Goal: Task Accomplishment & Management: Use online tool/utility

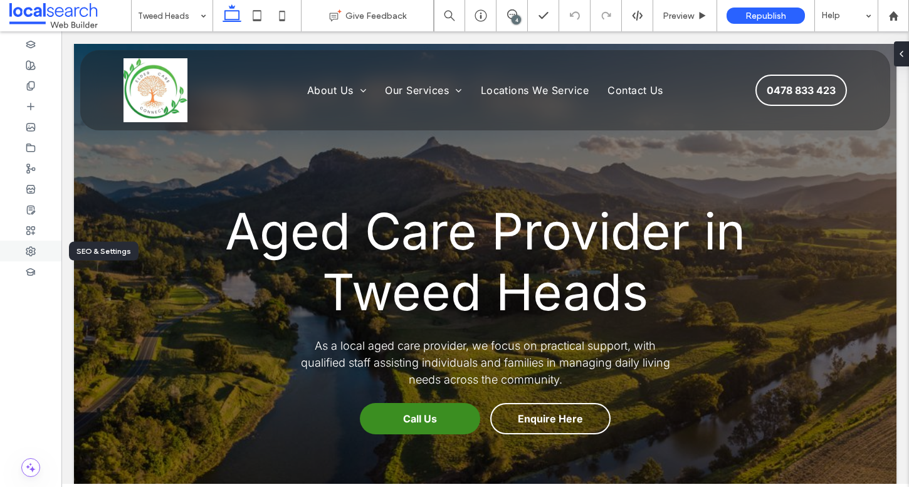
click at [38, 247] on div at bounding box center [30, 251] width 61 height 21
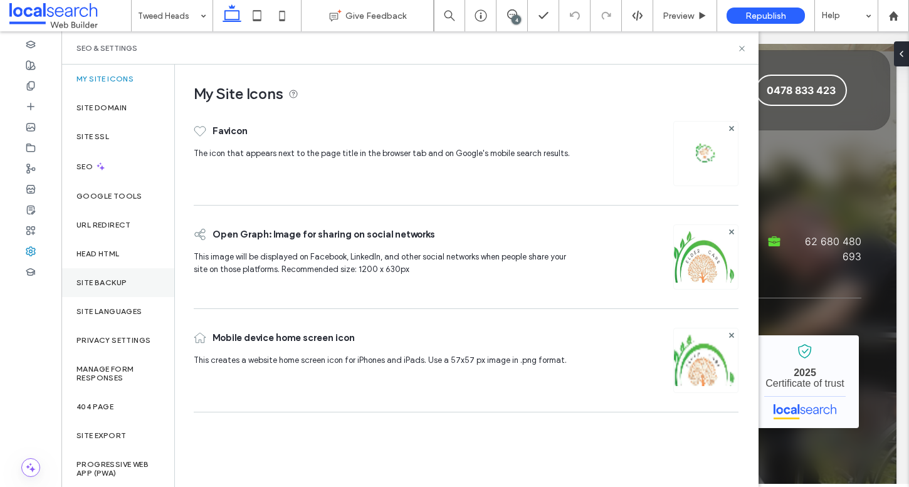
click at [133, 277] on div "Site Backup" at bounding box center [117, 282] width 113 height 29
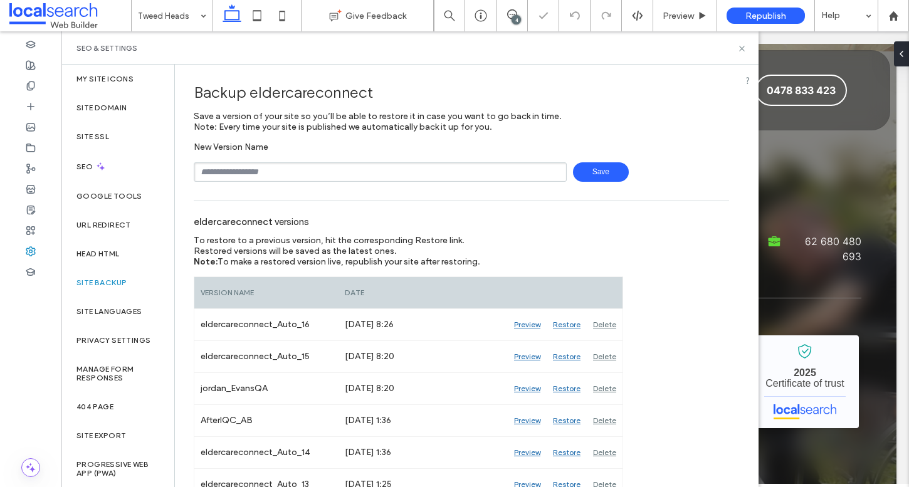
click at [267, 181] on input "text" at bounding box center [380, 171] width 373 height 19
type input "**********"
click at [596, 174] on span "Save" at bounding box center [601, 171] width 56 height 19
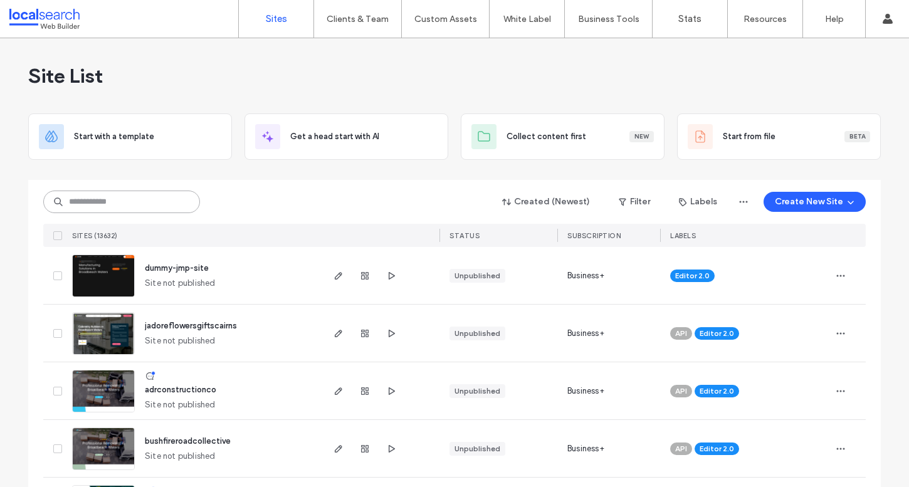
paste input "********"
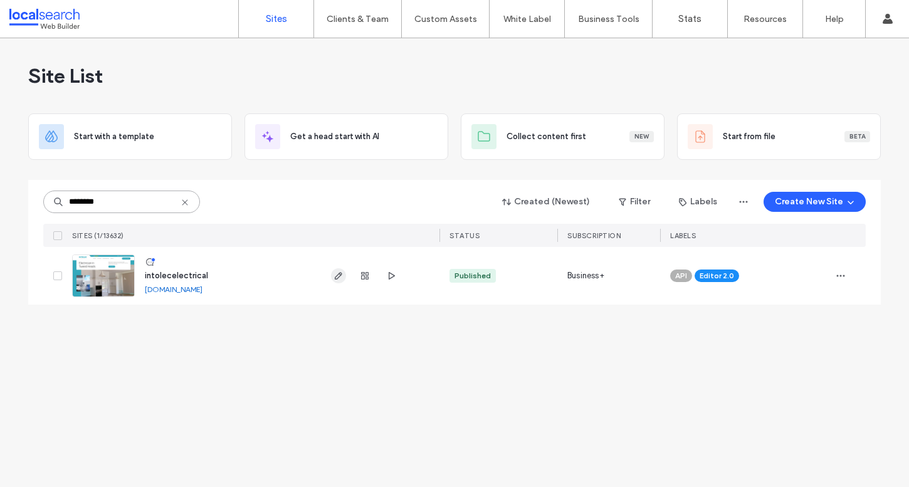
type input "********"
click at [334, 277] on icon "button" at bounding box center [339, 276] width 10 height 10
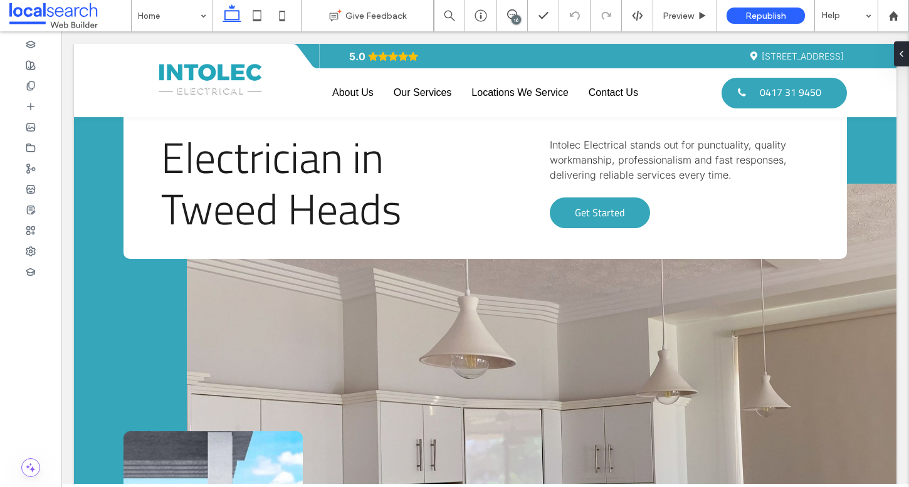
click at [326, 278] on link at bounding box center [542, 450] width 710 height 533
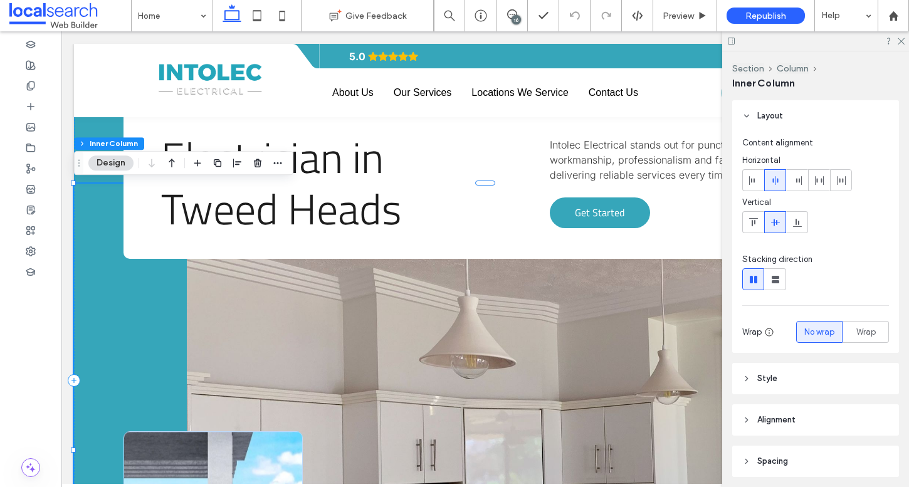
click at [517, 17] on div "16" at bounding box center [516, 19] width 9 height 9
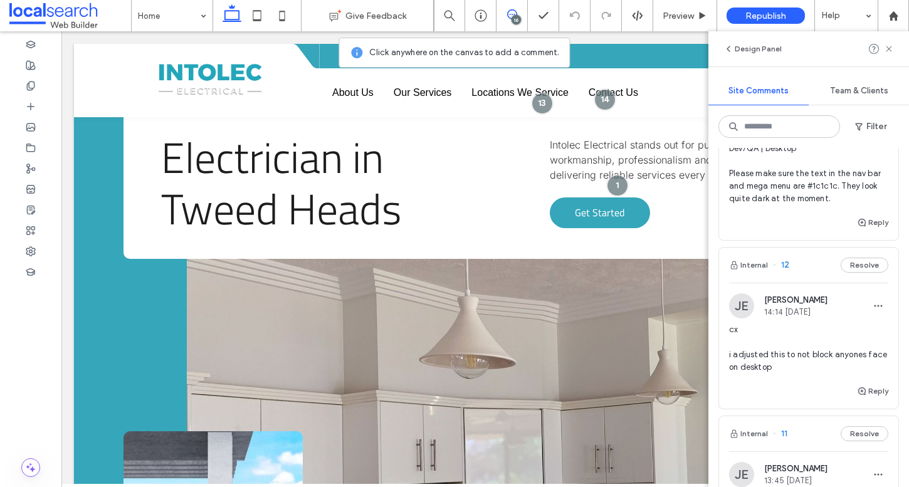
scroll to position [641, 0]
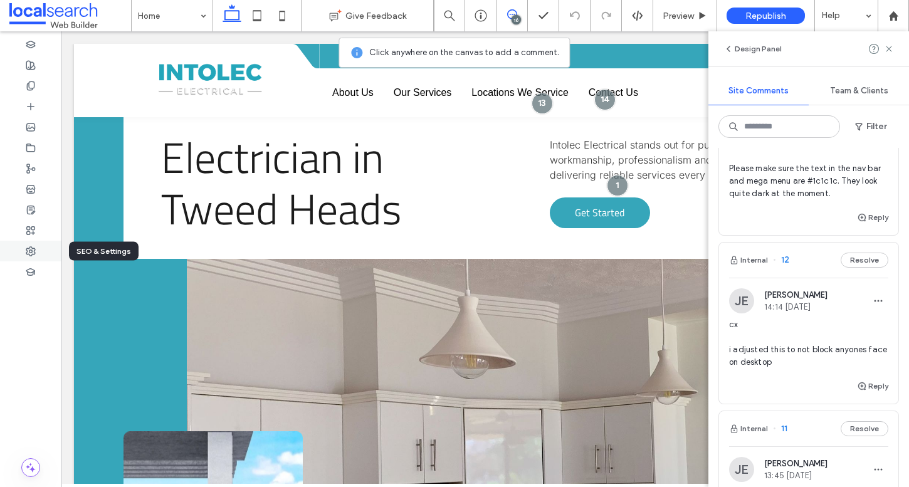
click at [32, 255] on icon at bounding box center [31, 251] width 10 height 10
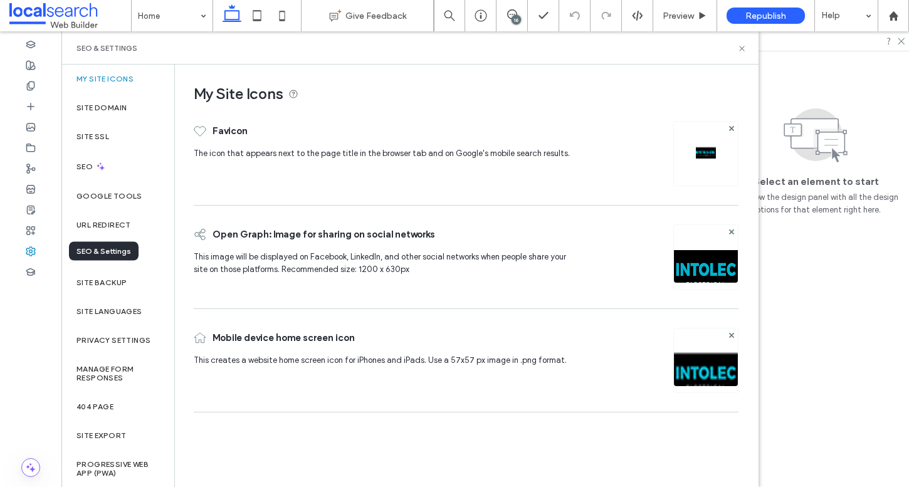
scroll to position [0, 0]
click at [122, 242] on div "Head HTML" at bounding box center [117, 254] width 113 height 29
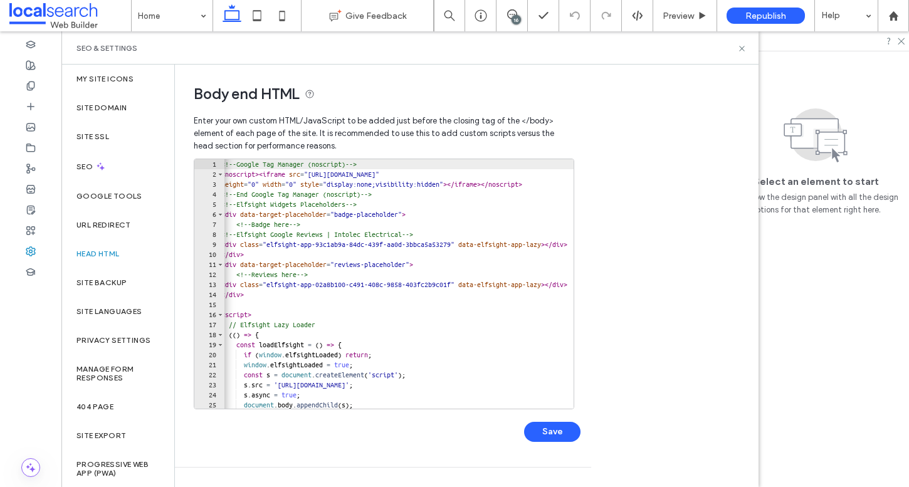
type textarea "**********"
click at [531, 176] on div "<!-- Google Tag Manager (noscript) --> < noscript > < iframe src = "[URL][DOMAI…" at bounding box center [585, 294] width 732 height 270
drag, startPoint x: 531, startPoint y: 176, endPoint x: 551, endPoint y: 176, distance: 20.7
click at [551, 176] on div "<!-- Google Tag Manager (noscript) --> < noscript > < iframe src = "[URL][DOMAI…" at bounding box center [585, 294] width 732 height 270
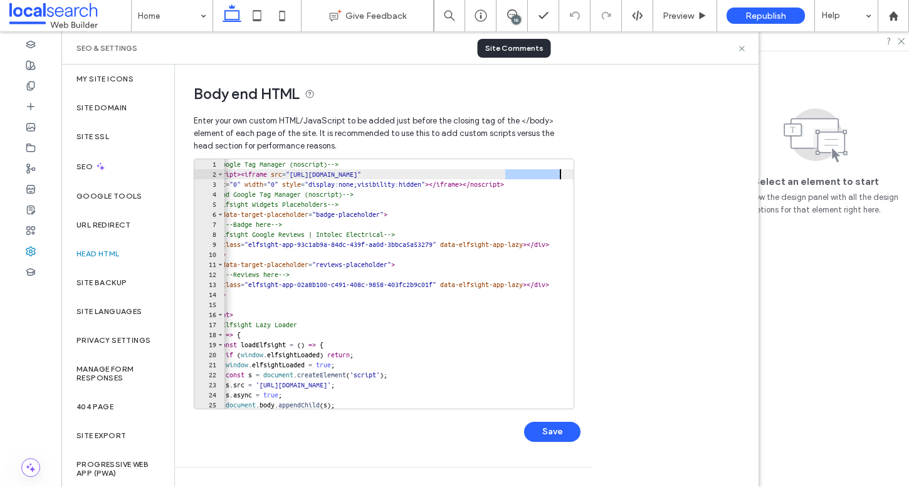
click at [515, 26] on div "16" at bounding box center [512, 15] width 31 height 31
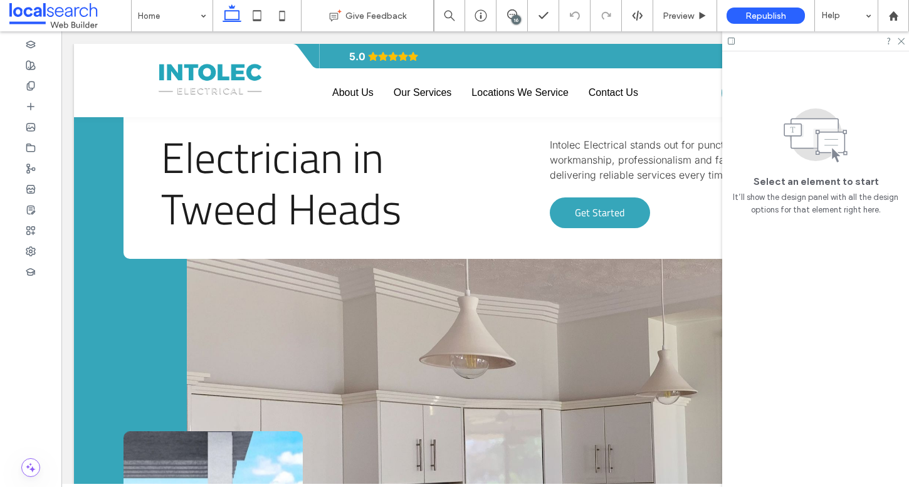
click at [513, 23] on div "16" at bounding box center [516, 19] width 9 height 9
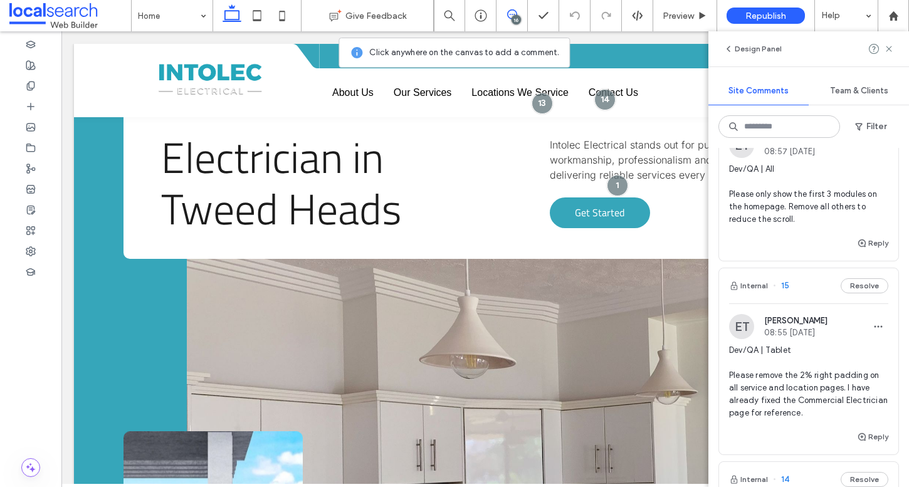
scroll to position [0, 0]
